Goal: Task Accomplishment & Management: Complete application form

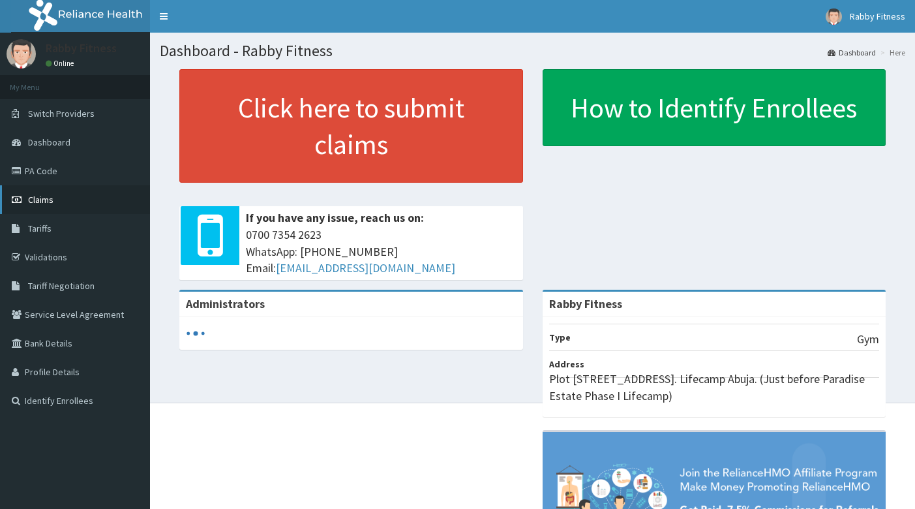
click at [36, 197] on span "Claims" at bounding box center [40, 200] width 25 height 12
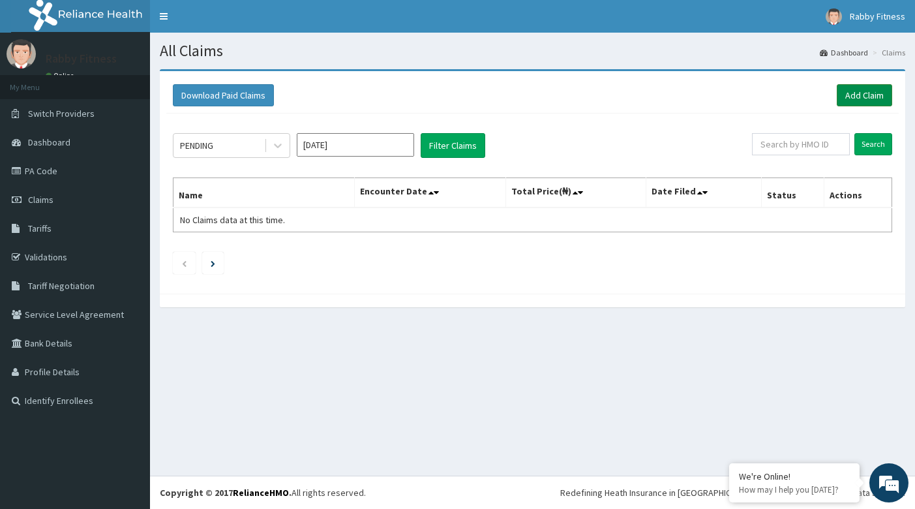
click at [854, 101] on link "Add Claim" at bounding box center [864, 95] width 55 height 22
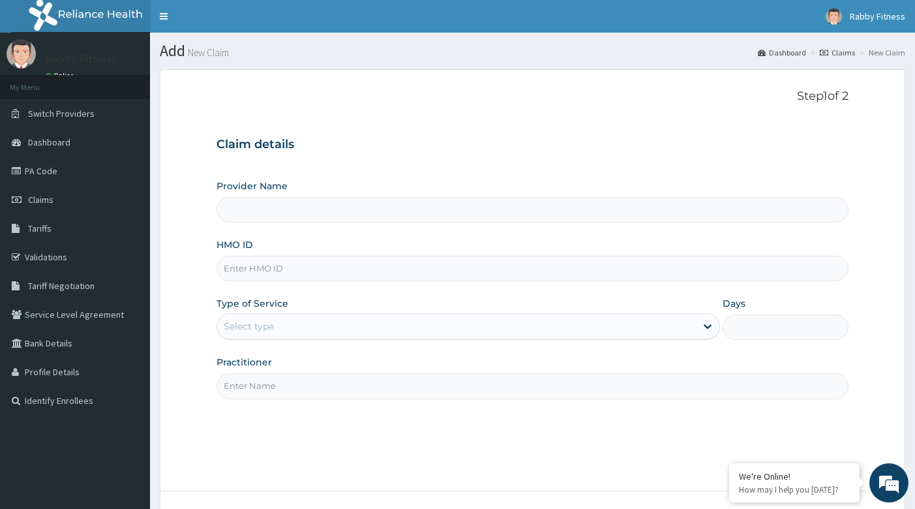
click at [348, 273] on input "HMO ID" at bounding box center [533, 268] width 633 height 25
type input "Rabby Fitness"
type input "1"
type input "SUT/10087/A"
click at [374, 386] on input "Practitioner" at bounding box center [533, 385] width 633 height 25
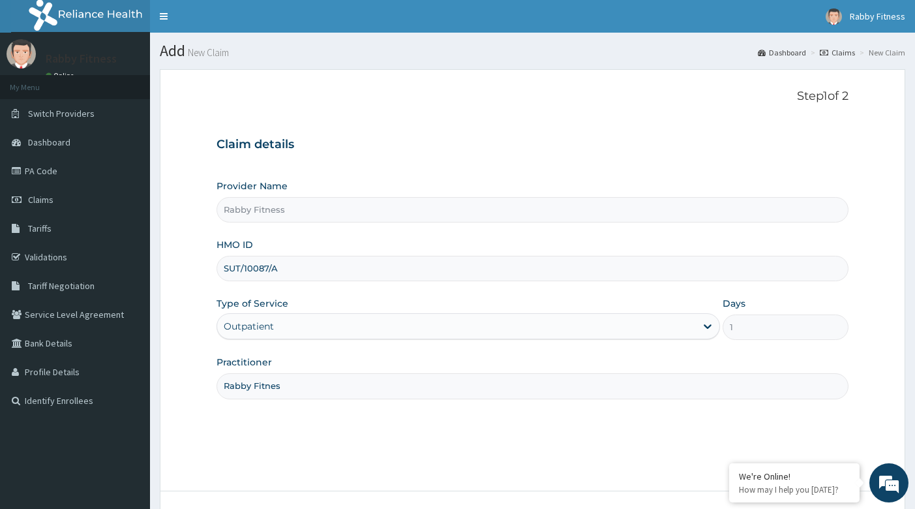
type input "Rabby Fitness"
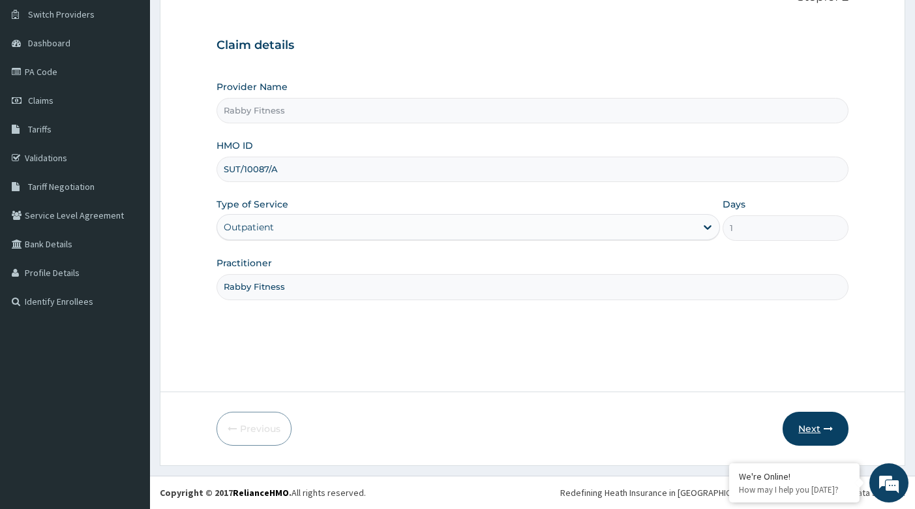
click at [809, 427] on button "Next" at bounding box center [816, 429] width 66 height 34
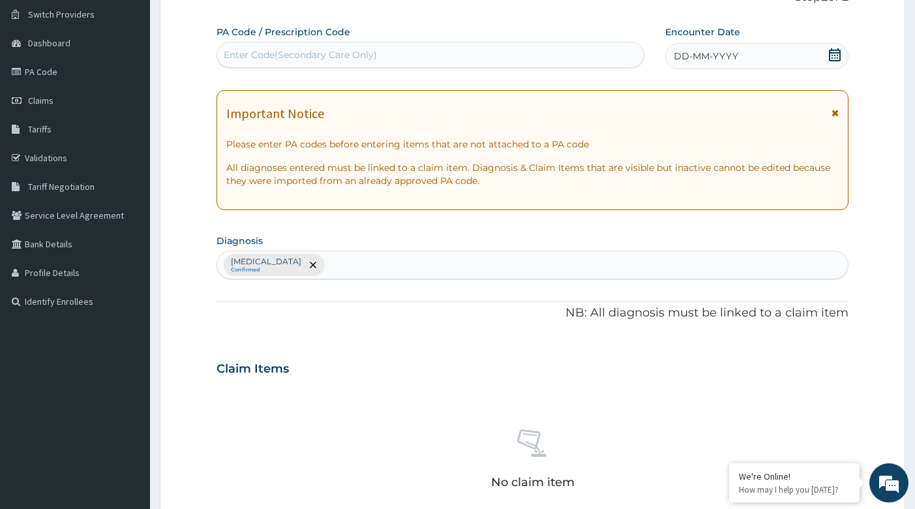
click at [404, 56] on div "Enter Code(Secondary Care Only)" at bounding box center [430, 54] width 427 height 21
type input "PA/3377D1"
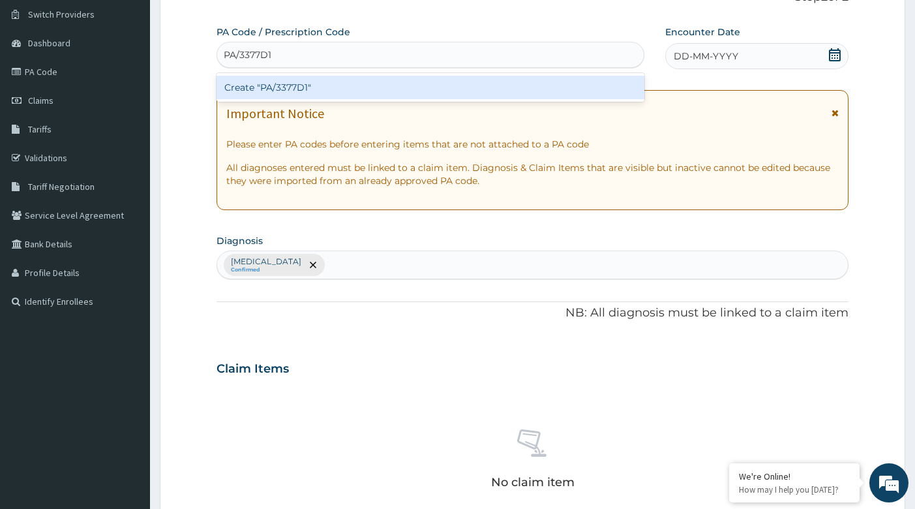
click at [403, 86] on div "Create "PA/3377D1"" at bounding box center [431, 87] width 428 height 23
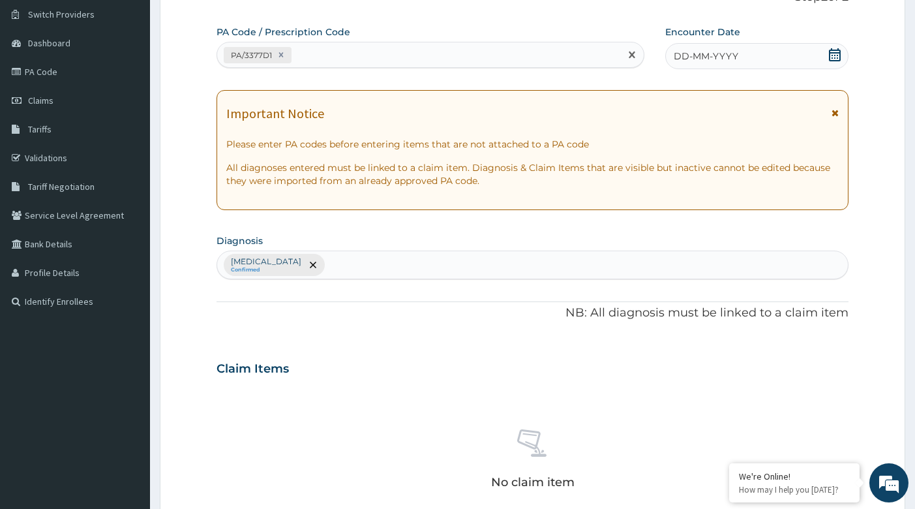
click at [839, 58] on icon at bounding box center [834, 54] width 13 height 13
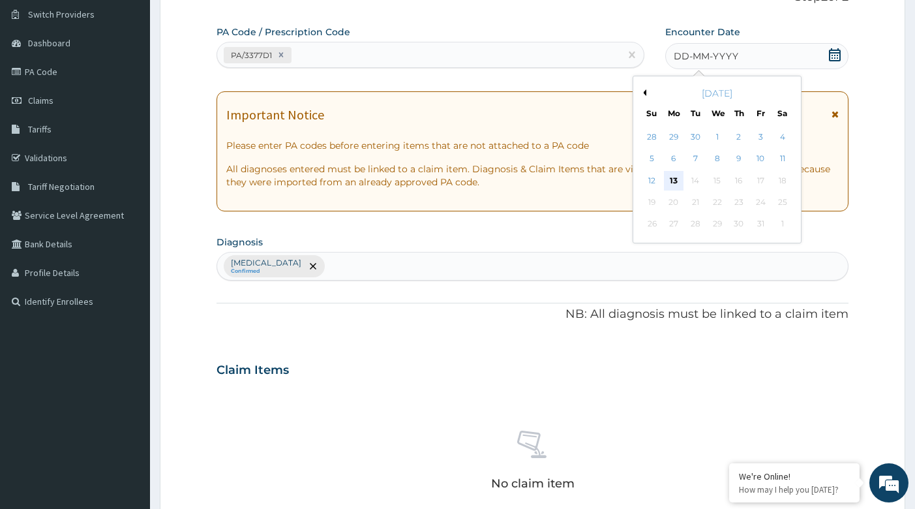
click at [676, 175] on div "13" at bounding box center [674, 181] width 20 height 20
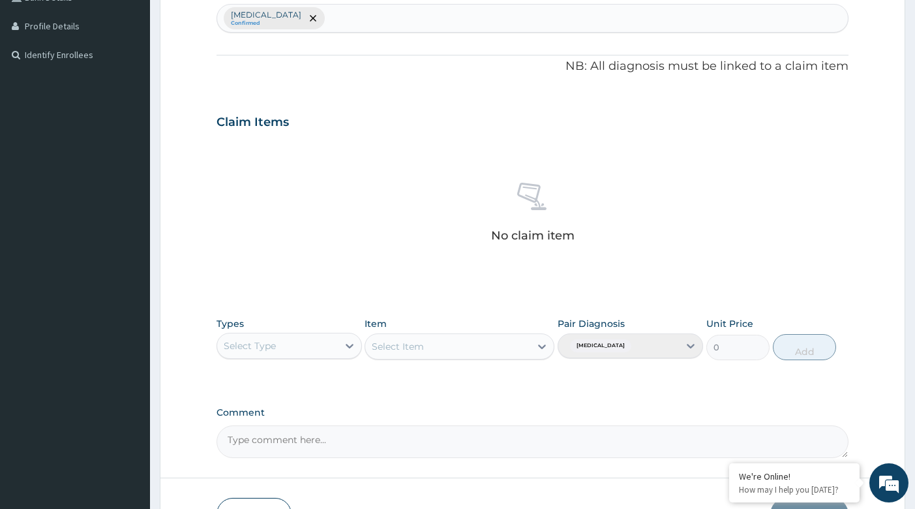
scroll to position [432, 0]
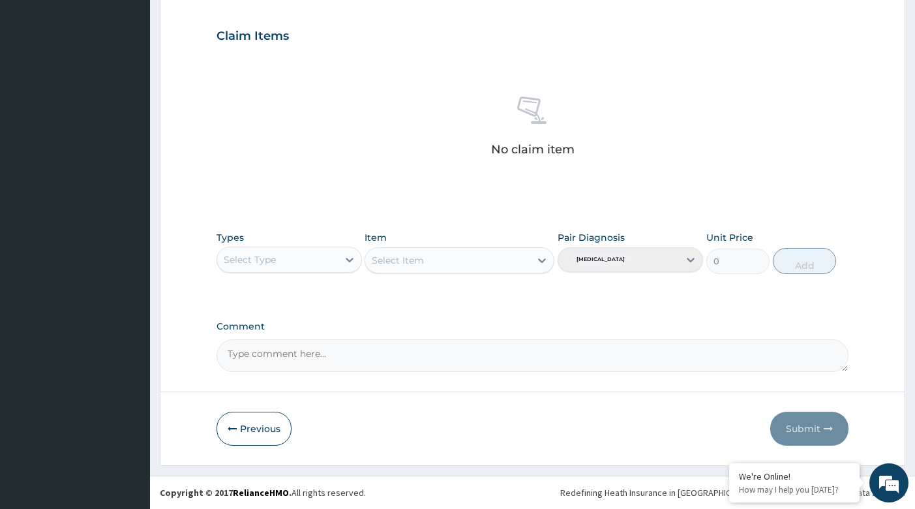
click at [332, 258] on div "Select Type" at bounding box center [277, 259] width 121 height 21
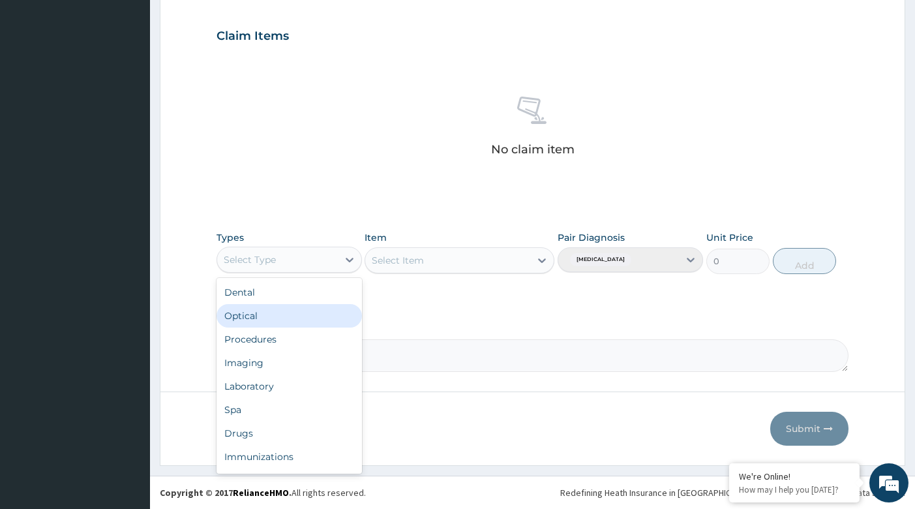
scroll to position [44, 0]
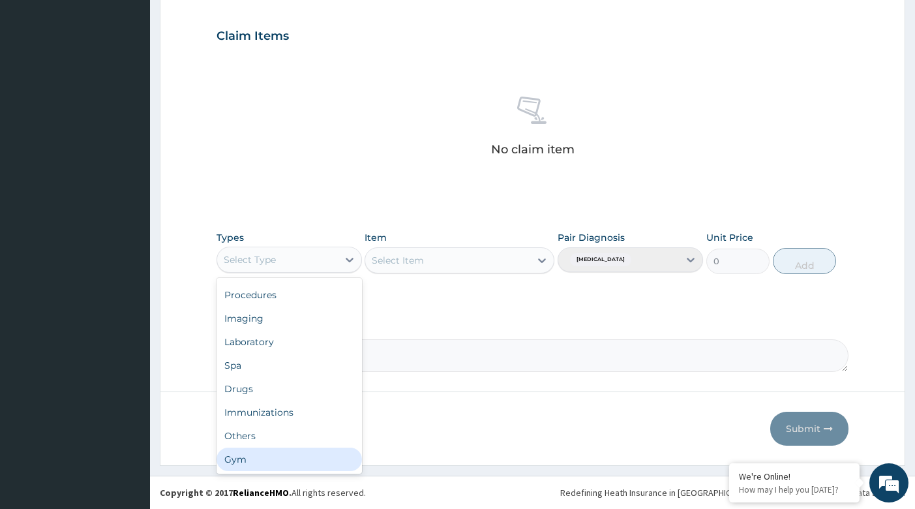
click at [292, 452] on div "Gym" at bounding box center [289, 458] width 145 height 23
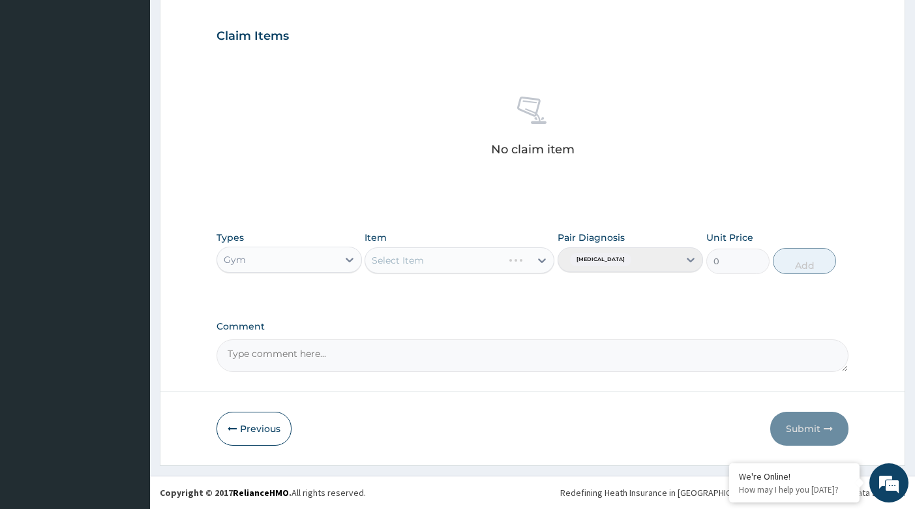
click at [499, 265] on div "Select Item" at bounding box center [460, 260] width 190 height 26
click at [517, 262] on div "Select Item" at bounding box center [447, 260] width 165 height 21
click at [503, 293] on div "GYM" at bounding box center [460, 292] width 190 height 23
click at [808, 265] on button "Add" at bounding box center [804, 261] width 63 height 26
type input "0"
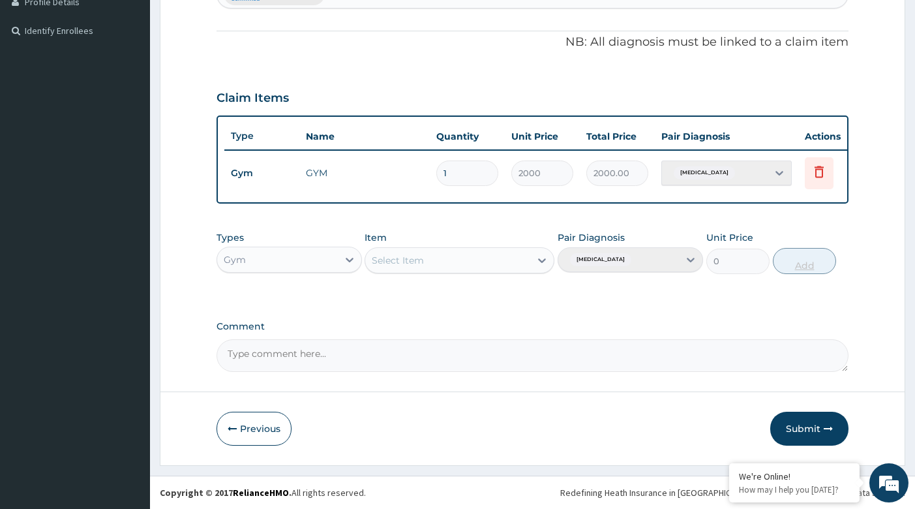
scroll to position [370, 0]
click at [813, 425] on button "Submit" at bounding box center [809, 429] width 78 height 34
